Goal: Find specific page/section: Find specific page/section

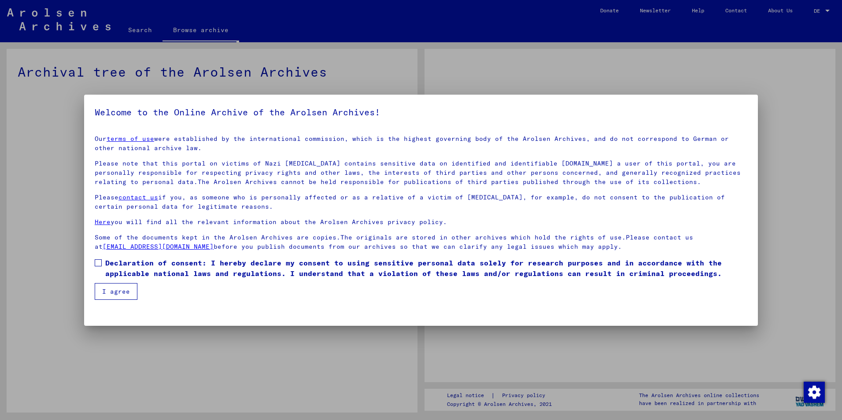
drag, startPoint x: 155, startPoint y: 28, endPoint x: 146, endPoint y: 27, distance: 8.9
click at [146, 27] on div at bounding box center [421, 210] width 842 height 420
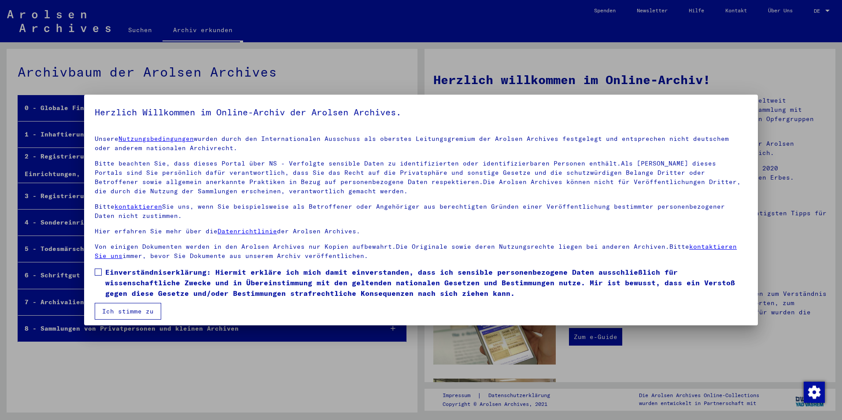
click at [770, 64] on div at bounding box center [421, 210] width 842 height 420
click at [96, 269] on span at bounding box center [98, 272] width 7 height 7
click at [120, 307] on button "Ich stimme zu" at bounding box center [128, 311] width 67 height 17
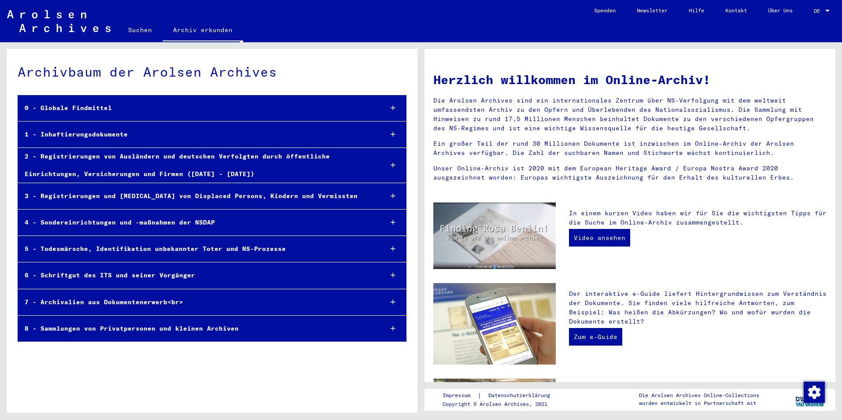
click at [826, 11] on div at bounding box center [828, 11] width 4 height 2
click at [809, 14] on span "English" at bounding box center [806, 15] width 22 height 7
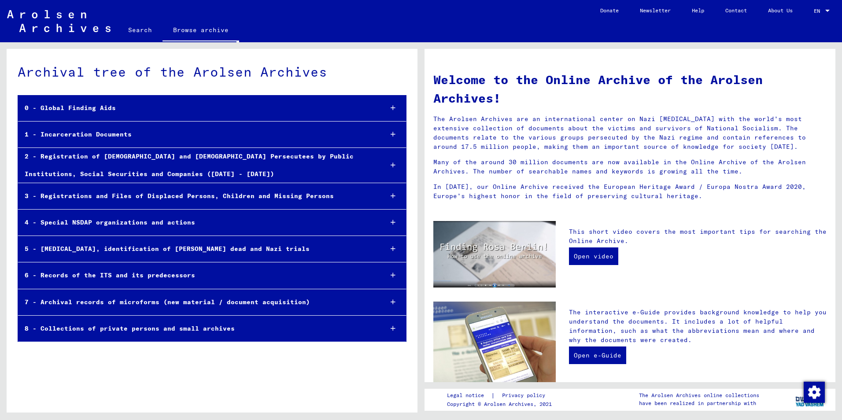
click at [138, 32] on link "Search" at bounding box center [140, 29] width 45 height 21
click at [137, 30] on link "Search" at bounding box center [140, 30] width 45 height 23
